Goal: Transaction & Acquisition: Subscribe to service/newsletter

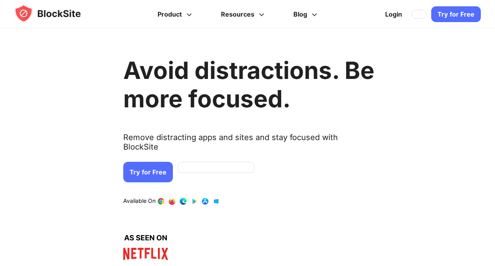
click at [154, 162] on link "Try for Free" at bounding box center [148, 172] width 50 height 20
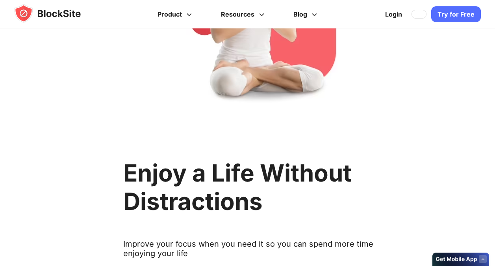
scroll to position [389, 0]
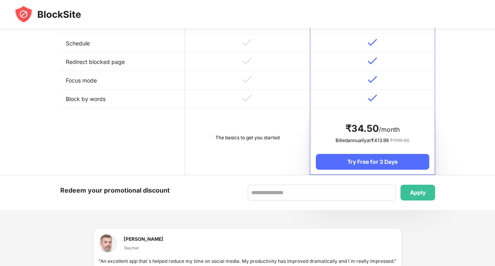
scroll to position [379, 0]
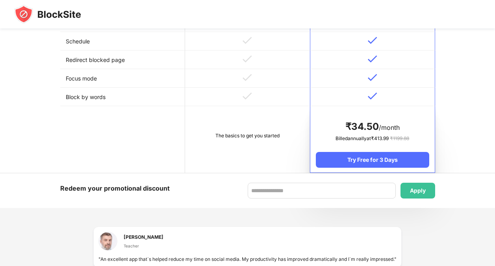
click at [262, 134] on div "The basics to get you started" at bounding box center [248, 136] width 114 height 8
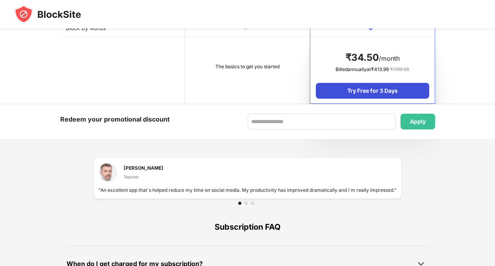
click at [335, 93] on div "Try Free for 3 Days" at bounding box center [372, 91] width 113 height 16
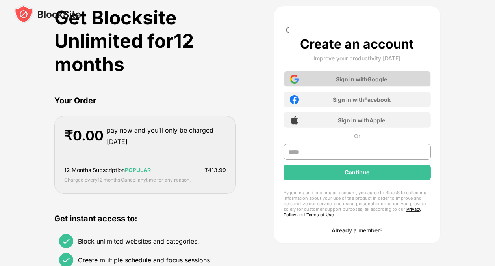
scroll to position [0, 0]
